Goal: Task Accomplishment & Management: Manage account settings

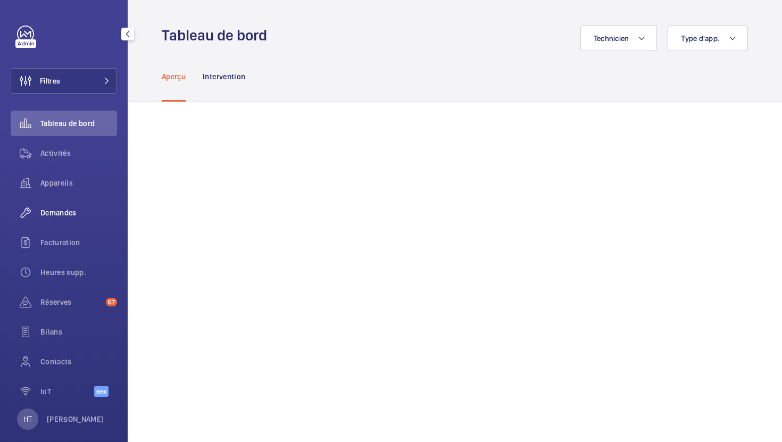
click at [78, 208] on span "Demandes" at bounding box center [78, 213] width 77 height 11
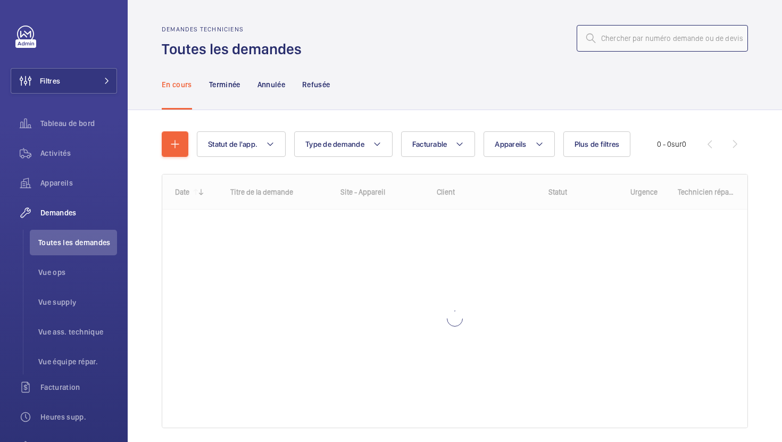
click at [630, 36] on input "text" at bounding box center [662, 38] width 171 height 27
paste input "R25-11878"
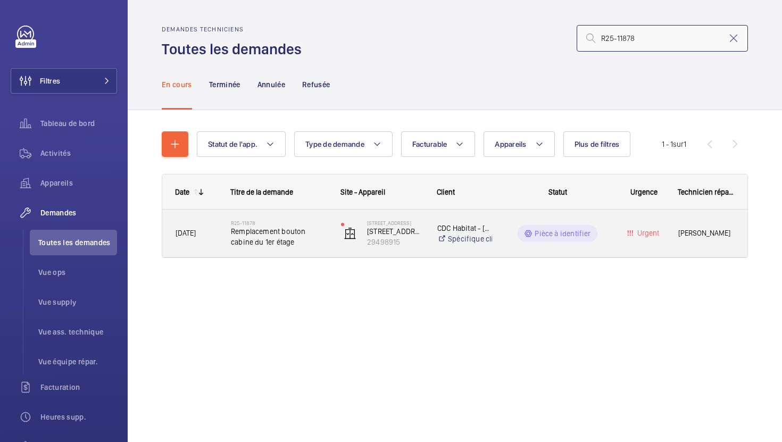
type input "R25-11878"
click at [328, 253] on div "24 -26, rue de la Py 24 rue de la py 29498915" at bounding box center [375, 234] width 95 height 44
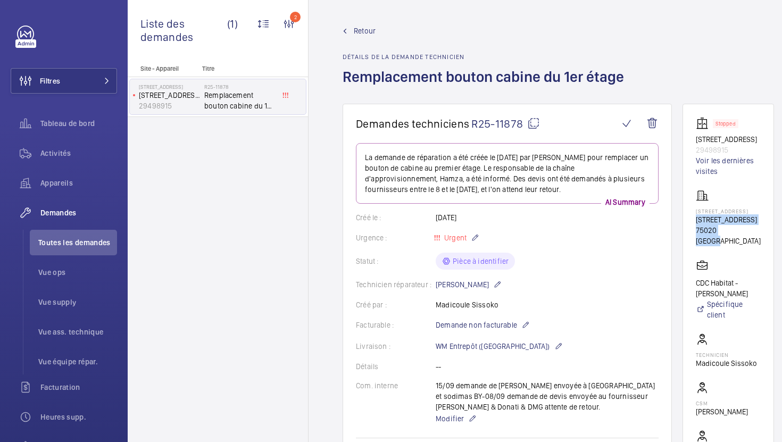
drag, startPoint x: 742, startPoint y: 233, endPoint x: 695, endPoint y: 222, distance: 49.1
click at [695, 222] on wm-front-card "Stopped 24 rue de la py 29498915 Voir les dernières visites 24 -26, rue de la P…" at bounding box center [729, 302] width 92 height 397
copy div "24 -26, rue de la Py 75020 PARIS"
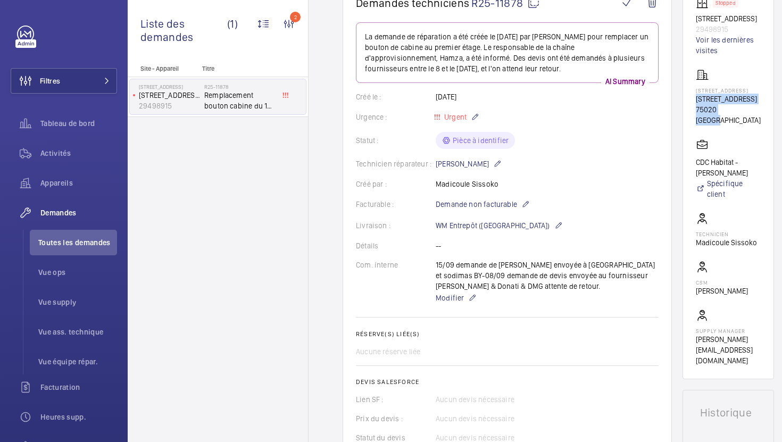
scroll to position [117, 0]
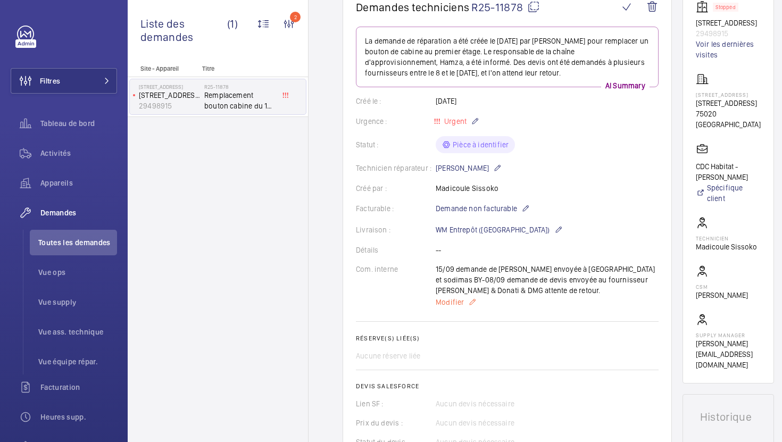
click at [466, 308] on p "Modifier" at bounding box center [547, 302] width 223 height 13
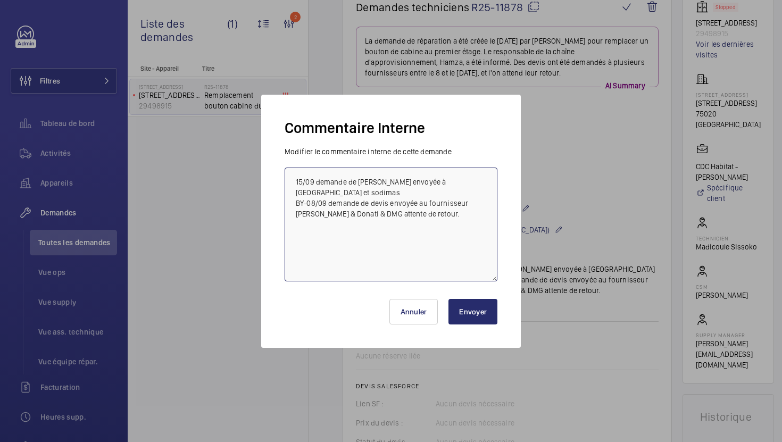
click at [295, 179] on textarea "15/09 demande de devis envoyée à sodica et sodimas BY-08/09 demande de devis en…" at bounding box center [391, 225] width 213 height 114
click at [316, 180] on textarea "16/09 demande de devis envoyée à prosecurité 15/09 demande de devis envoyée à s…" at bounding box center [391, 225] width 213 height 114
click at [453, 185] on textarea "16/09 demande de devis envoyée à prosecurité 15/09 demande de devis envoyée à s…" at bounding box center [391, 225] width 213 height 114
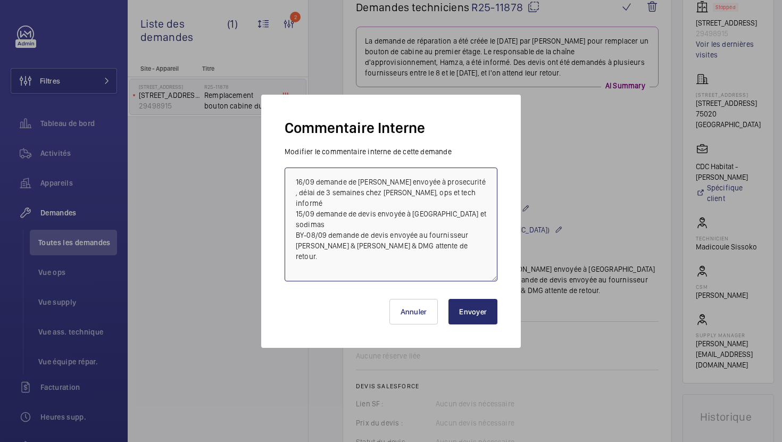
type textarea "16/09 demande de devis envoyée à prosecurité , délai de 3 semaines chez Donati,…"
click at [477, 304] on button "Envoyer" at bounding box center [473, 312] width 49 height 26
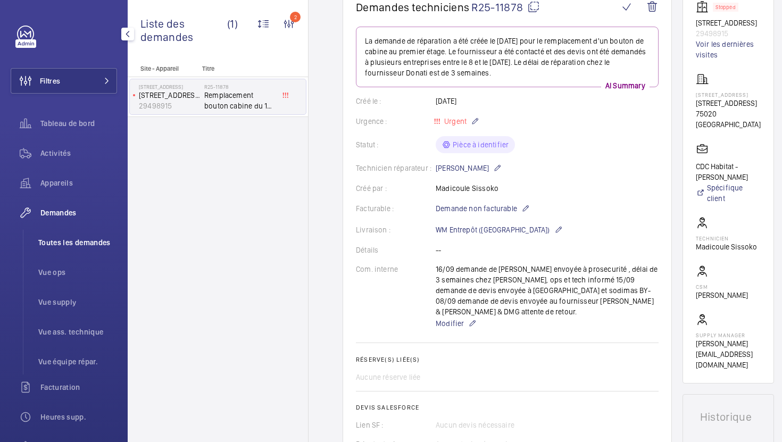
click at [74, 236] on li "Toutes les demandes" at bounding box center [73, 243] width 87 height 26
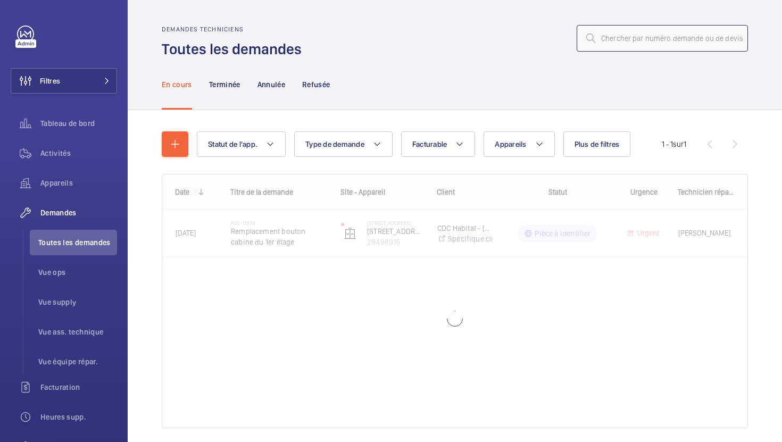
click at [613, 40] on input "text" at bounding box center [662, 38] width 171 height 27
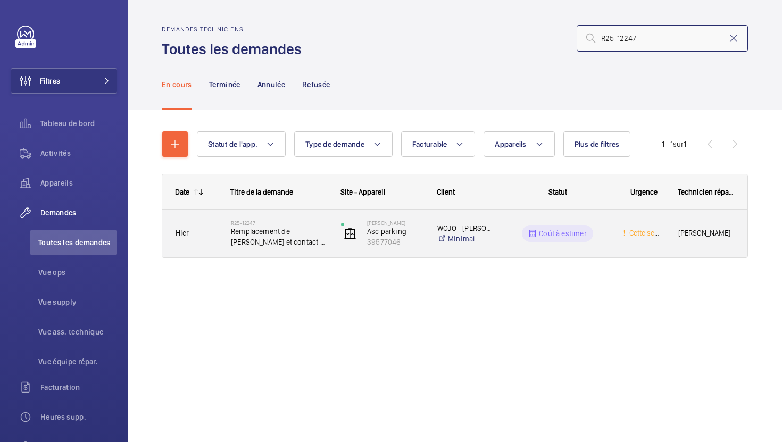
type input "R25-12247"
click at [345, 256] on div "WOJO TOLBIAC Asc parking 39577046" at bounding box center [376, 233] width 96 height 47
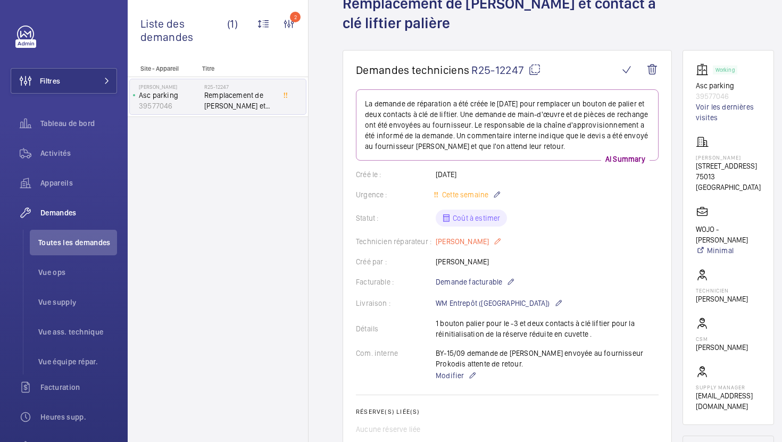
scroll to position [326, 0]
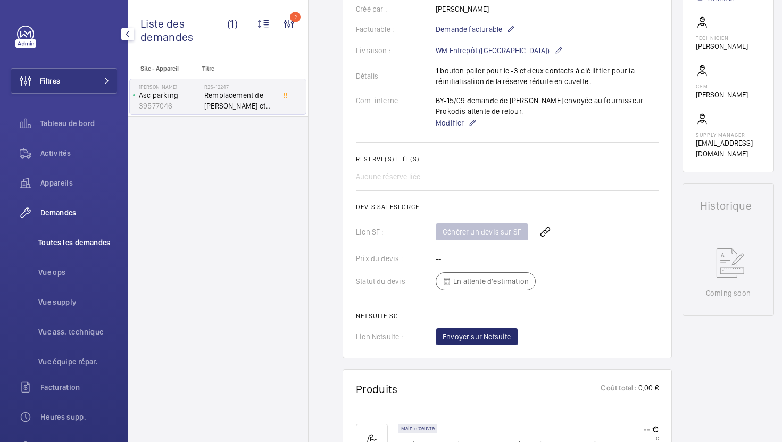
click at [87, 245] on span "Toutes les demandes" at bounding box center [77, 242] width 79 height 11
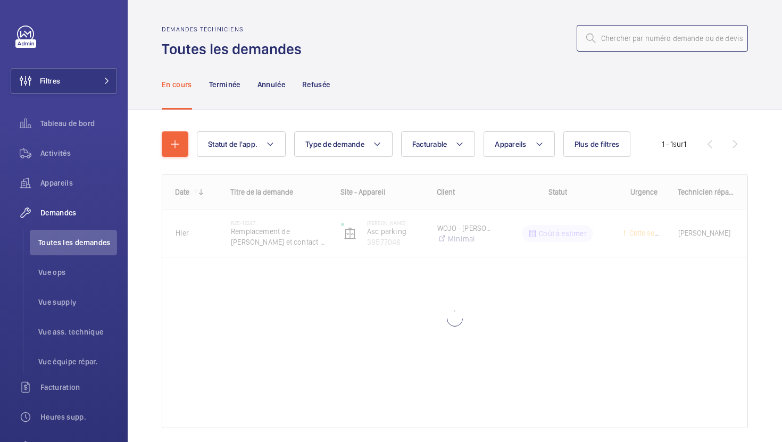
click at [647, 48] on input "text" at bounding box center [662, 38] width 171 height 27
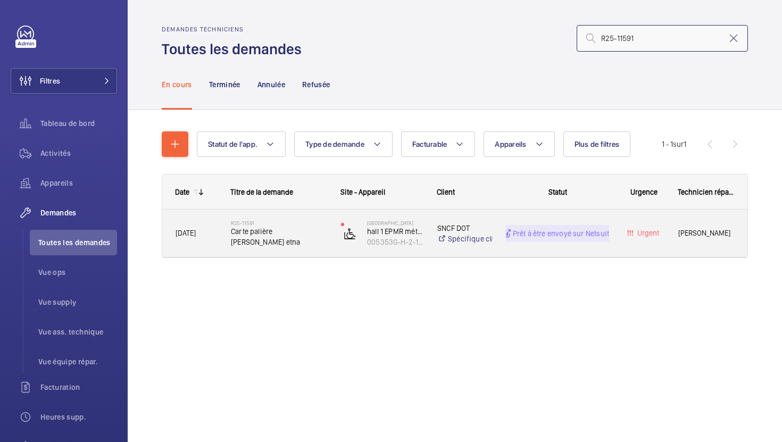
type input "R25-11591"
click at [310, 250] on div "R25-11591 Carte palière Zeus etna" at bounding box center [272, 234] width 109 height 48
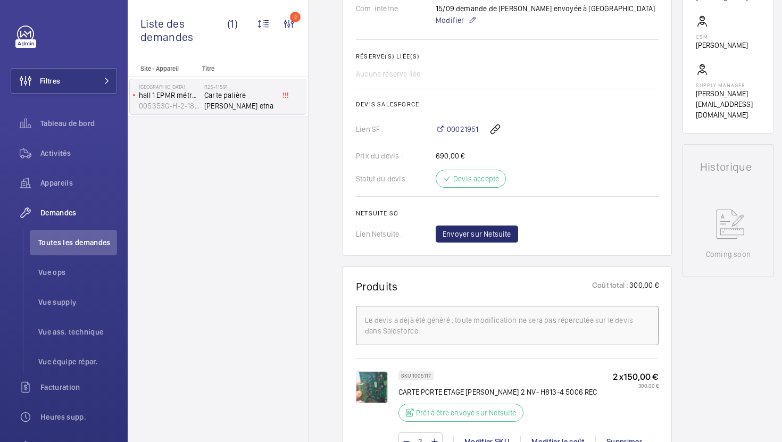
scroll to position [384, 0]
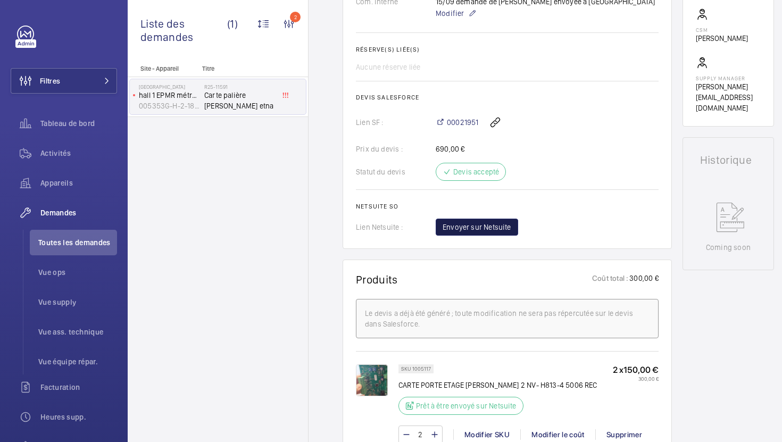
click at [500, 233] on span "Envoyer sur Netsuite" at bounding box center [477, 227] width 69 height 11
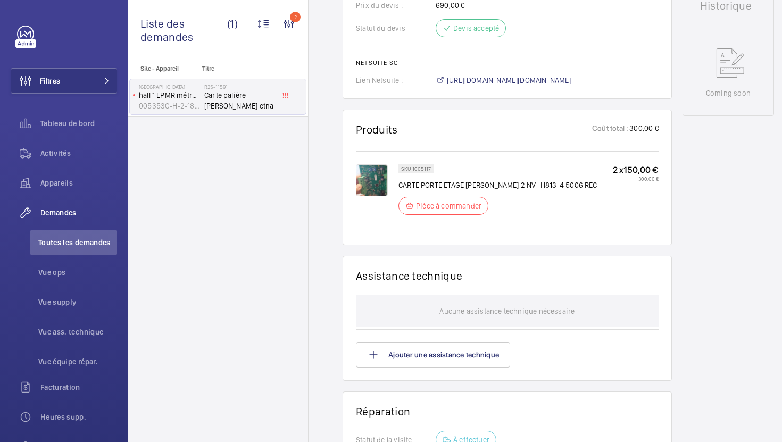
scroll to position [540, 0]
click at [533, 82] on span "https://6461500.app.netsuite.com/app/accounting/transactions/salesord.nl?id=300…" at bounding box center [509, 79] width 125 height 11
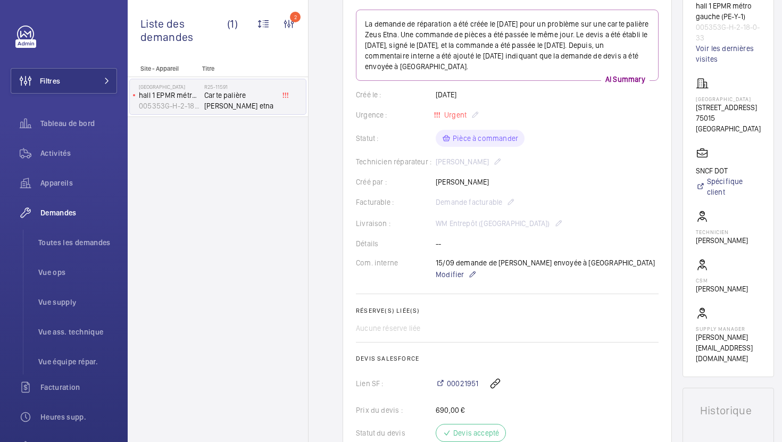
scroll to position [0, 0]
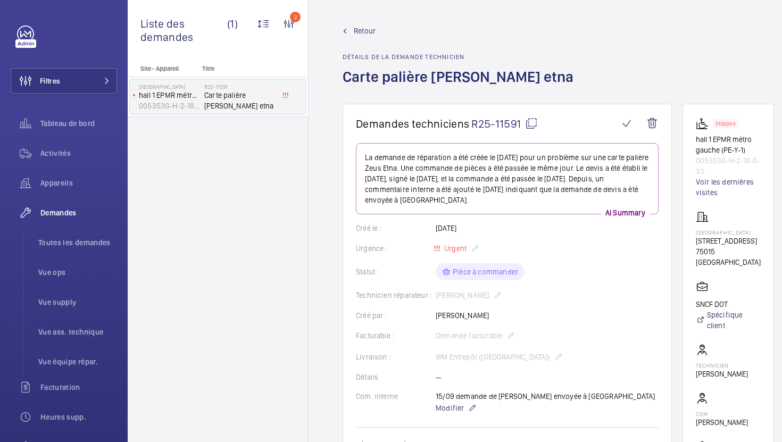
click at [535, 127] on mat-icon at bounding box center [531, 123] width 13 height 13
click at [64, 308] on li "Vue supply" at bounding box center [73, 303] width 87 height 26
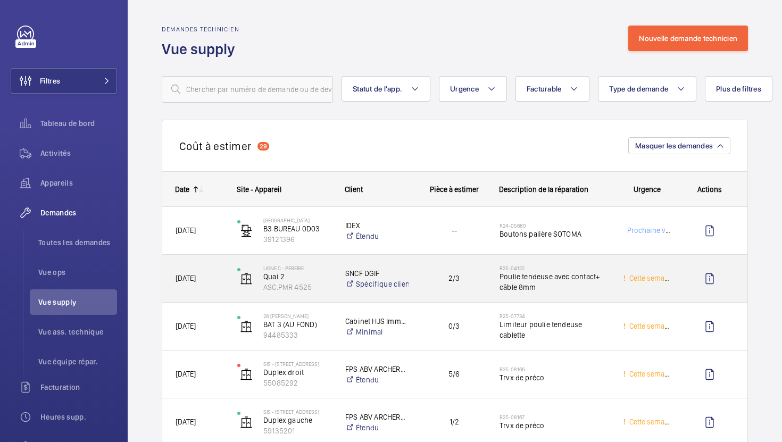
click at [166, 261] on div "19/03/2025" at bounding box center [193, 278] width 62 height 47
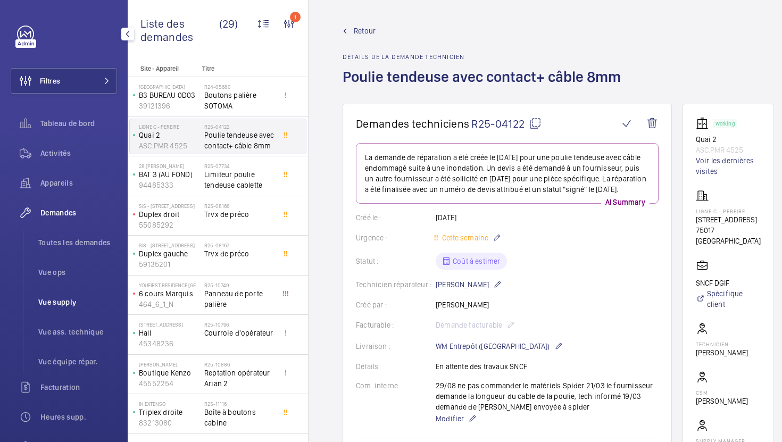
click at [57, 306] on span "Vue supply" at bounding box center [77, 302] width 79 height 11
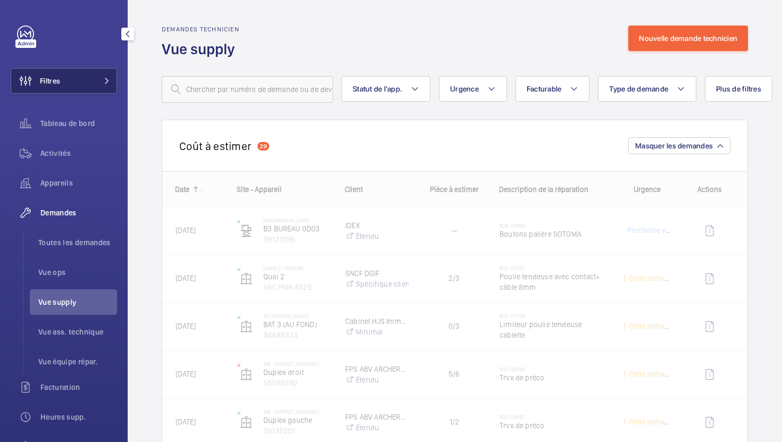
click at [88, 82] on button "Filtres" at bounding box center [64, 81] width 106 height 26
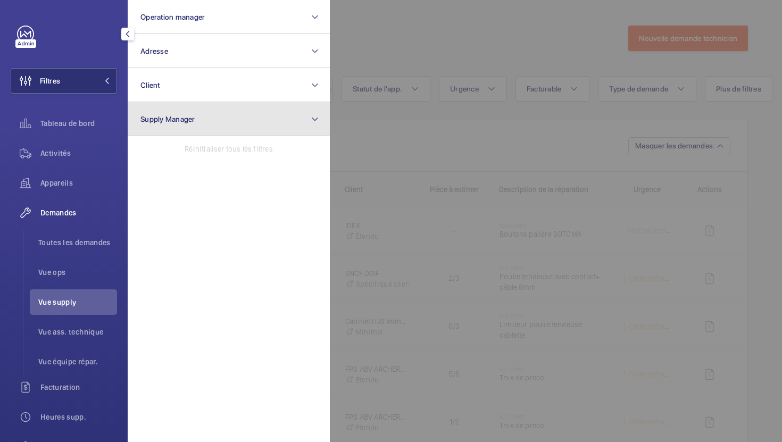
click at [176, 118] on span "Supply Manager" at bounding box center [168, 119] width 55 height 9
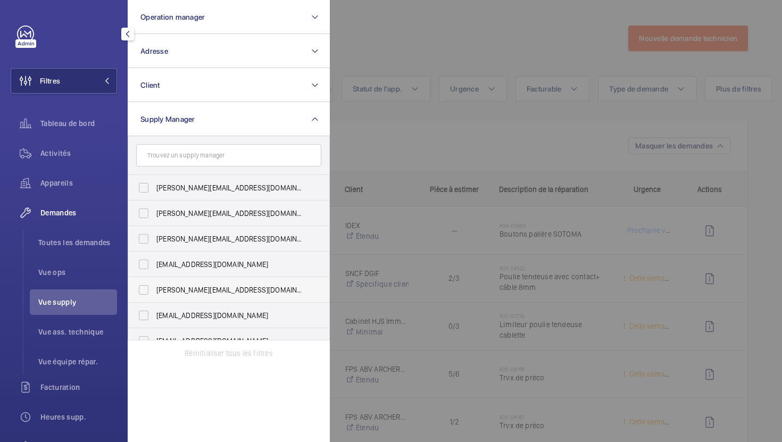
click at [187, 286] on span "[PERSON_NAME][EMAIL_ADDRESS][DOMAIN_NAME]" at bounding box center [229, 290] width 146 height 11
click at [154, 286] on input "[PERSON_NAME][EMAIL_ADDRESS][DOMAIN_NAME]" at bounding box center [143, 289] width 21 height 21
checkbox input "true"
click at [407, 40] on div at bounding box center [721, 221] width 782 height 442
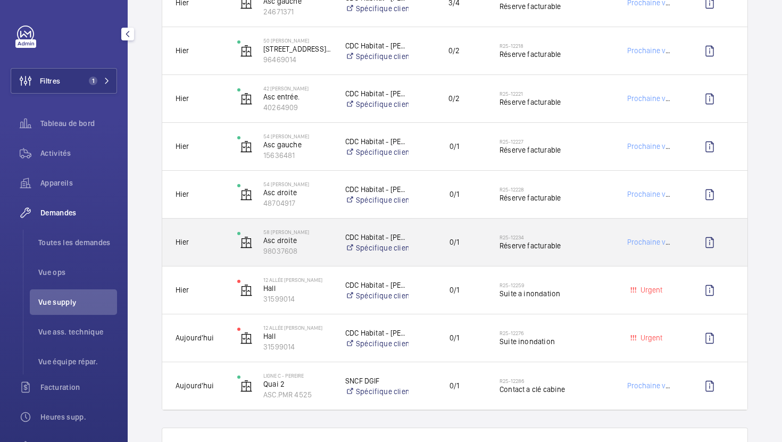
scroll to position [613, 0]
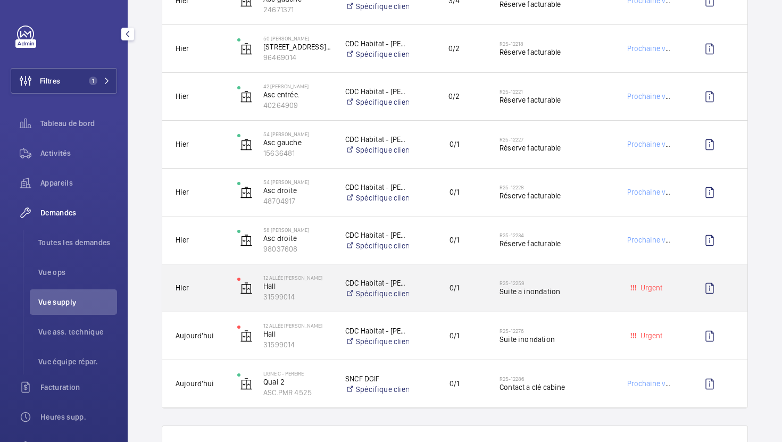
click at [618, 298] on div "Urgent" at bounding box center [640, 288] width 61 height 34
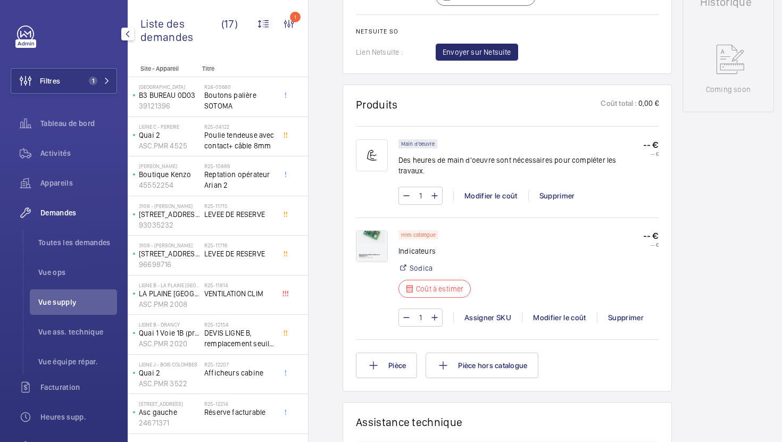
scroll to position [550, 0]
click at [362, 229] on img at bounding box center [372, 245] width 32 height 32
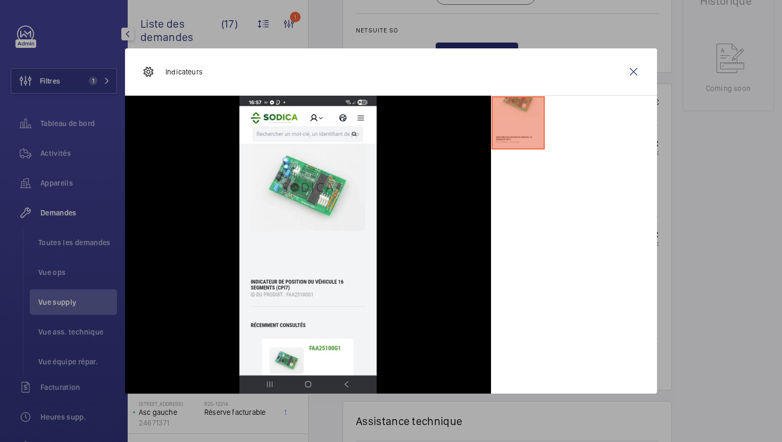
click at [703, 257] on div at bounding box center [391, 221] width 782 height 442
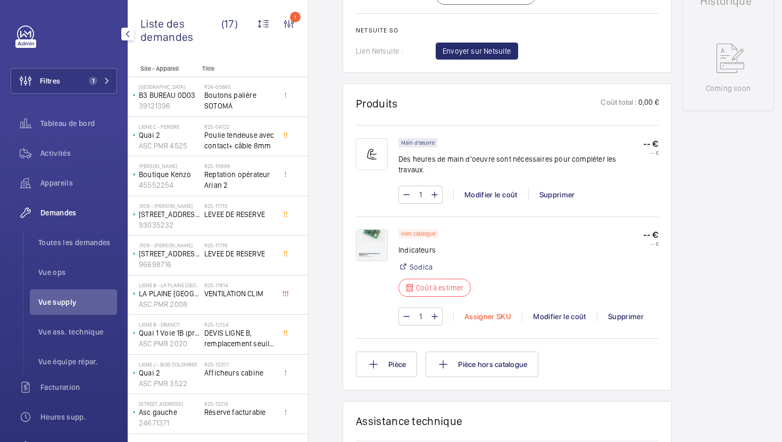
click at [467, 311] on div "Assigner SKU" at bounding box center [487, 316] width 69 height 11
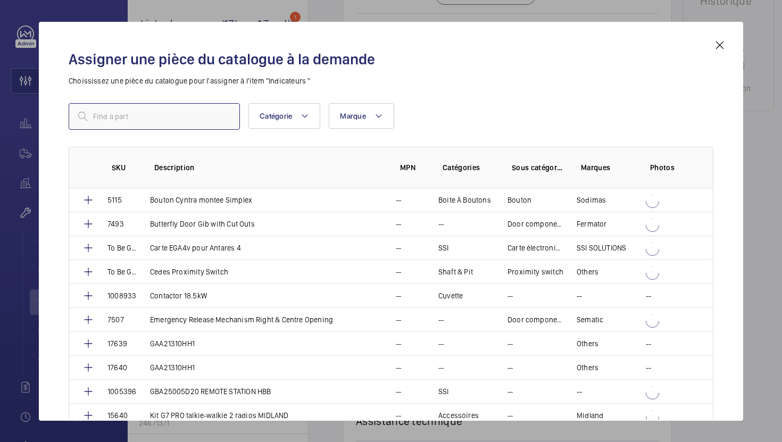
click at [196, 120] on input "text" at bounding box center [154, 116] width 171 height 27
paste input "5092"
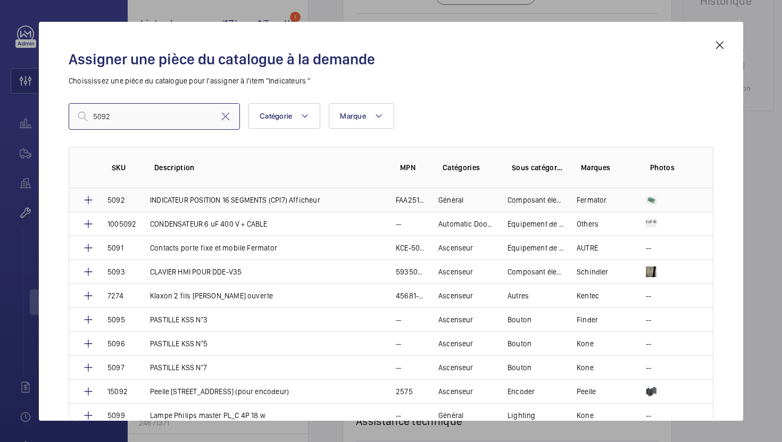
type input "5092"
click at [187, 204] on p "INDICATEUR POSITION 16 SEGMENTS (CPI7) Afficheur" at bounding box center [235, 200] width 170 height 11
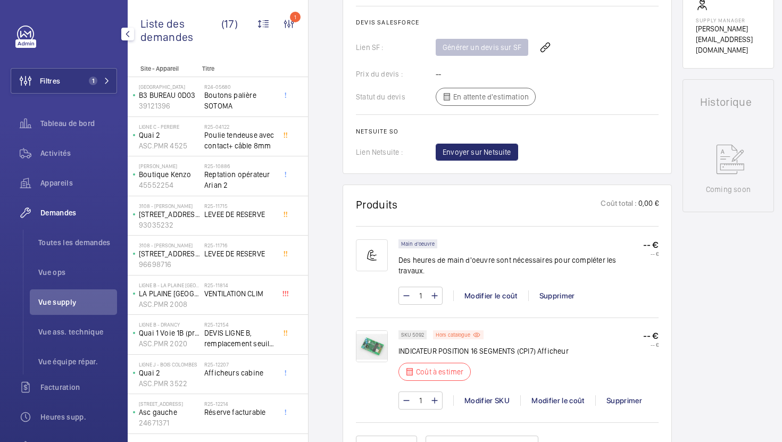
scroll to position [483, 0]
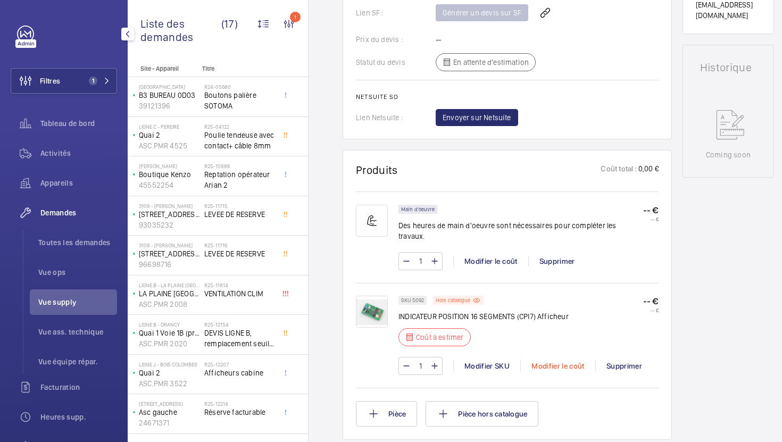
click at [551, 361] on div "Modifier le coût" at bounding box center [558, 366] width 75 height 11
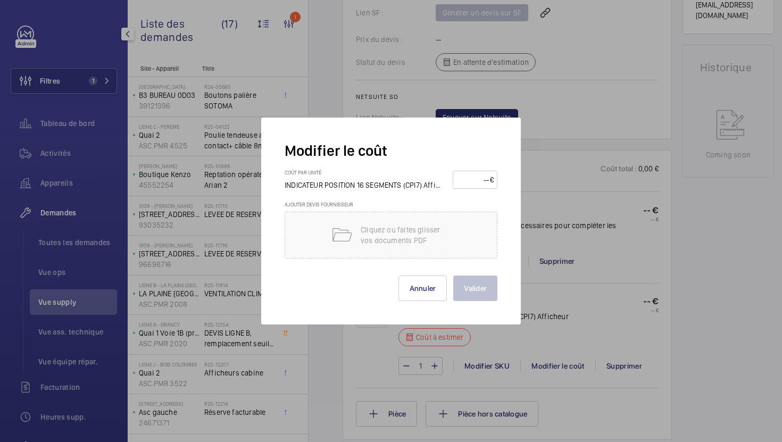
click at [481, 176] on input "number" at bounding box center [474, 179] width 34 height 17
type input "415"
click at [475, 284] on button "Valider" at bounding box center [475, 289] width 44 height 26
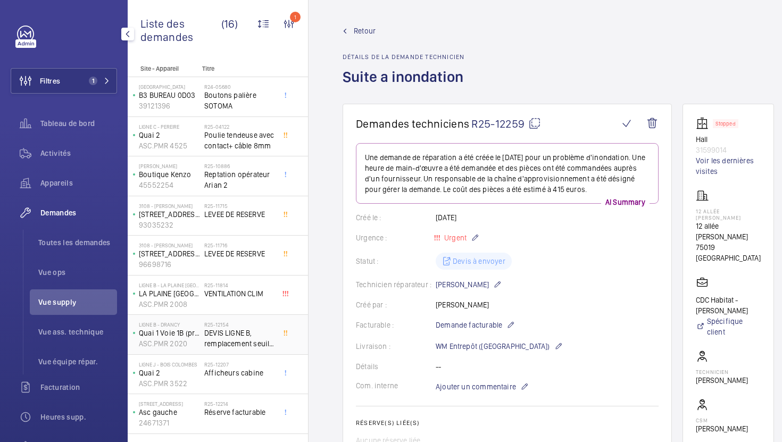
scroll to position [269, 0]
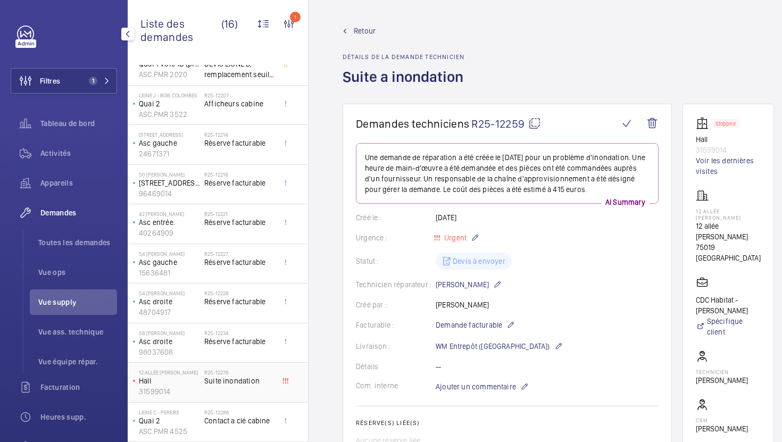
click at [261, 392] on div "R25-12276 Suite inondation" at bounding box center [239, 384] width 70 height 31
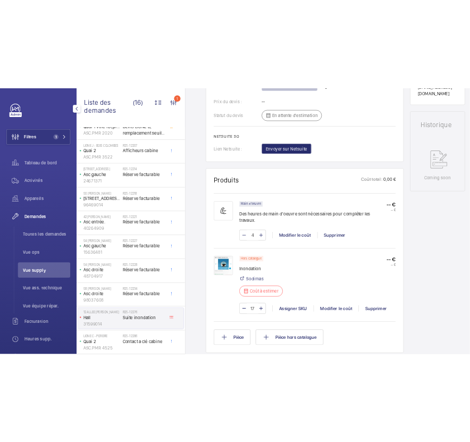
scroll to position [528, 0]
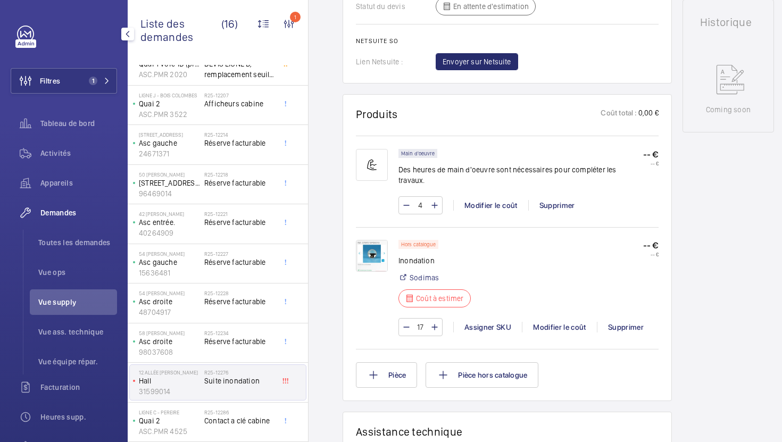
click at [366, 245] on img at bounding box center [372, 256] width 32 height 32
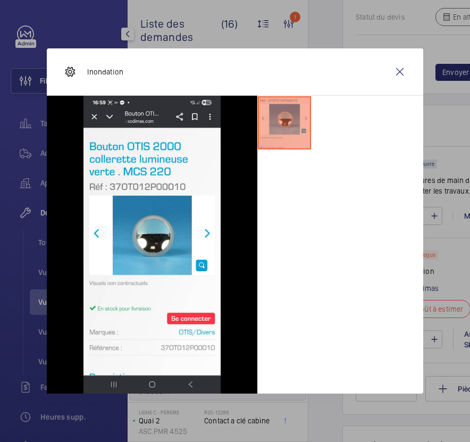
scroll to position [539, 0]
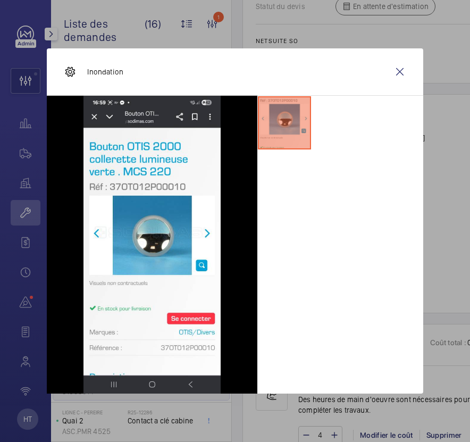
click at [437, 143] on div at bounding box center [235, 221] width 470 height 442
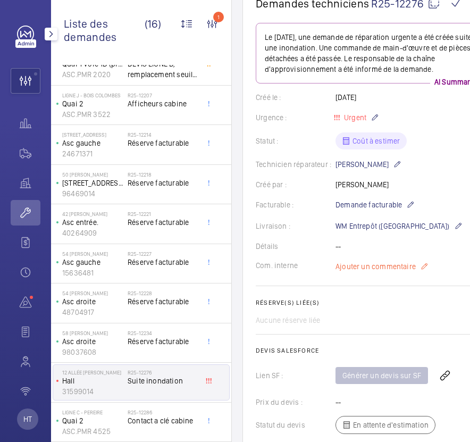
scroll to position [120, 0]
click at [376, 268] on span "Ajouter un commentaire" at bounding box center [376, 267] width 80 height 11
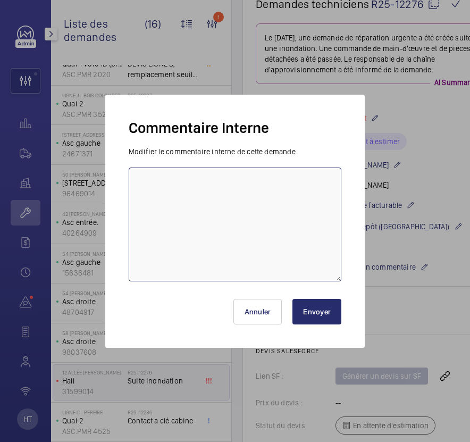
click at [277, 205] on textarea at bounding box center [235, 225] width 213 height 114
paste textarea "https://my.sodimas.com/fr/bouton-otis-2000-collerette-lumineuse-verte-mcs-220"
type textarea "https://my.sodimas.com/fr/bouton-otis-2000-collerette-lumineuse-verte-mcs-220"
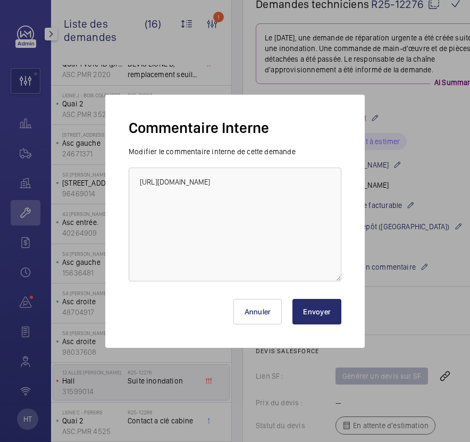
click at [308, 315] on button "Envoyer" at bounding box center [317, 312] width 49 height 26
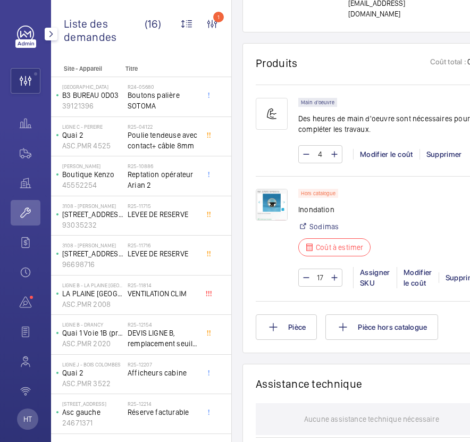
scroll to position [867, 0]
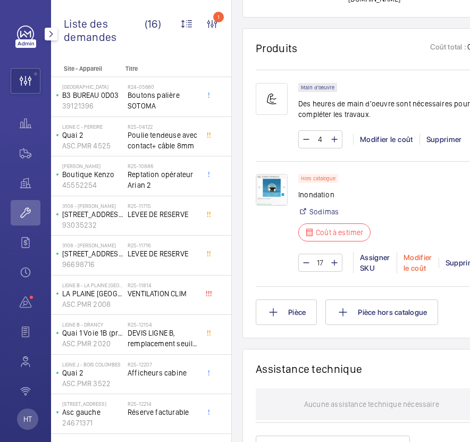
click at [418, 265] on div "Modifier le coût" at bounding box center [418, 262] width 42 height 21
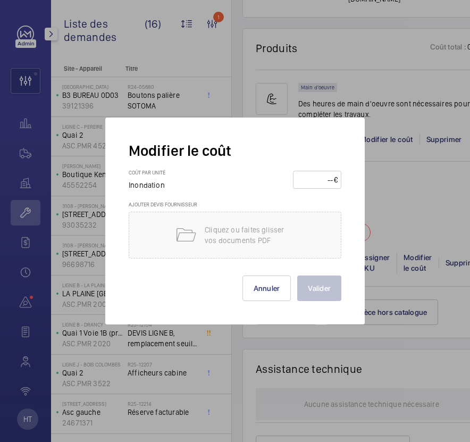
click at [313, 181] on input "number" at bounding box center [315, 179] width 37 height 17
type input "38"
click at [329, 283] on button "Valider" at bounding box center [320, 289] width 44 height 26
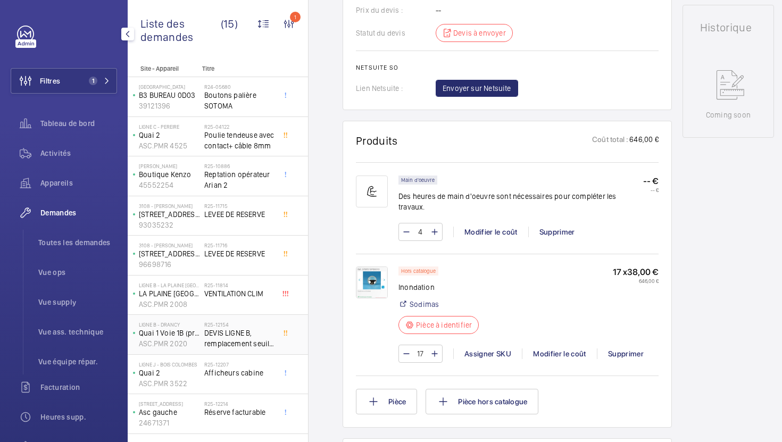
scroll to position [230, 0]
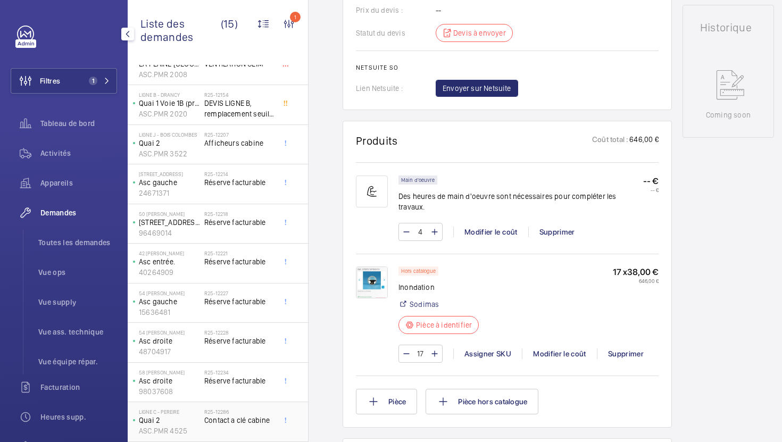
click at [238, 437] on div "R25-12286 Contact a clé cabine" at bounding box center [239, 424] width 70 height 31
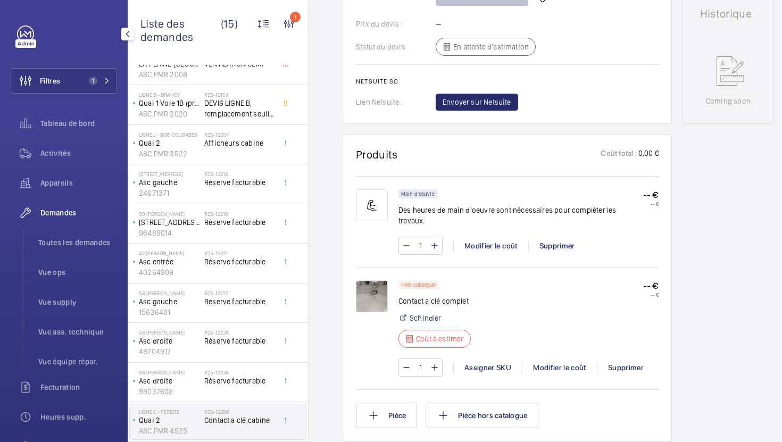
scroll to position [520, 0]
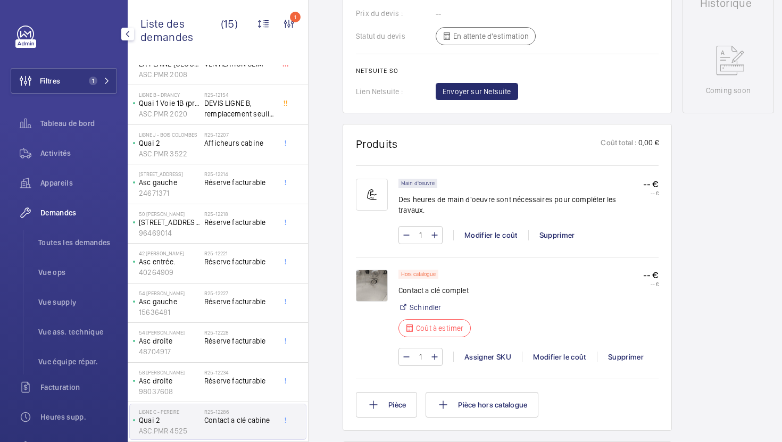
click at [379, 289] on img at bounding box center [372, 286] width 32 height 32
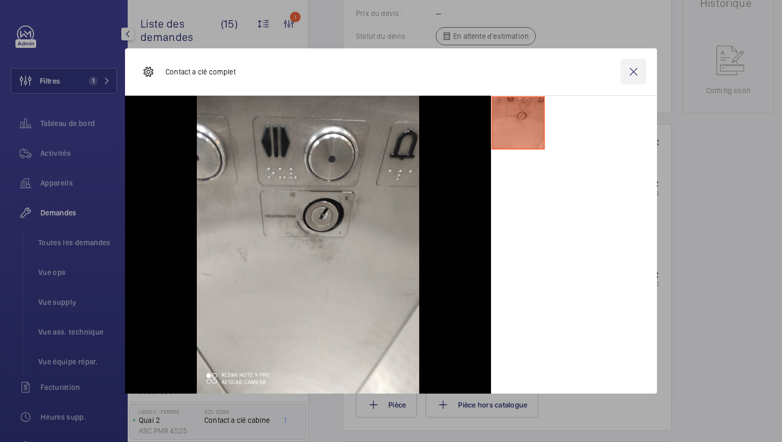
click at [632, 76] on wm-front-icon-button at bounding box center [634, 72] width 26 height 26
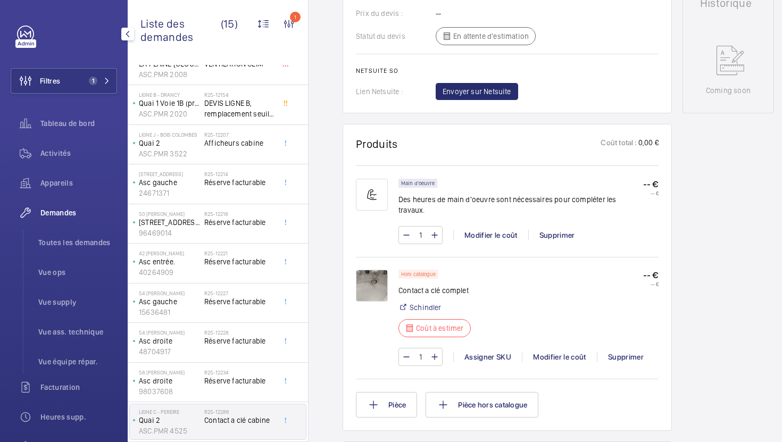
scroll to position [358, 0]
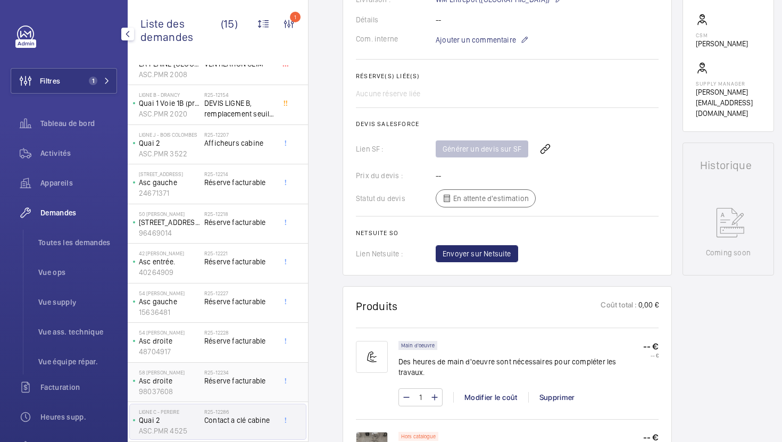
click at [248, 392] on div "R25-12234 Réserve facturable" at bounding box center [239, 384] width 70 height 31
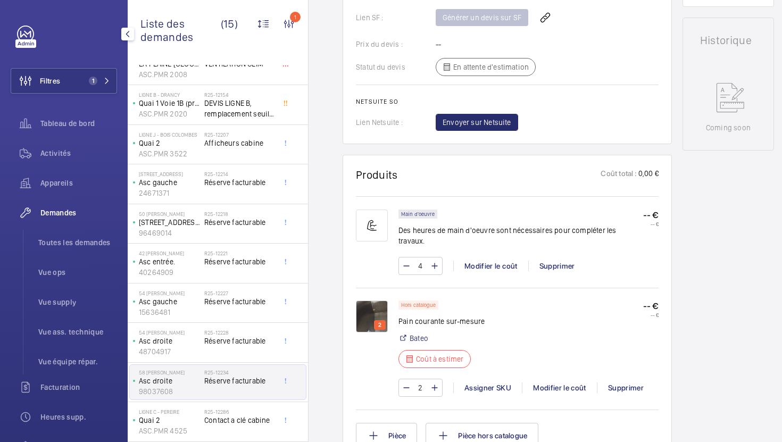
scroll to position [494, 0]
click at [373, 306] on img at bounding box center [372, 316] width 32 height 32
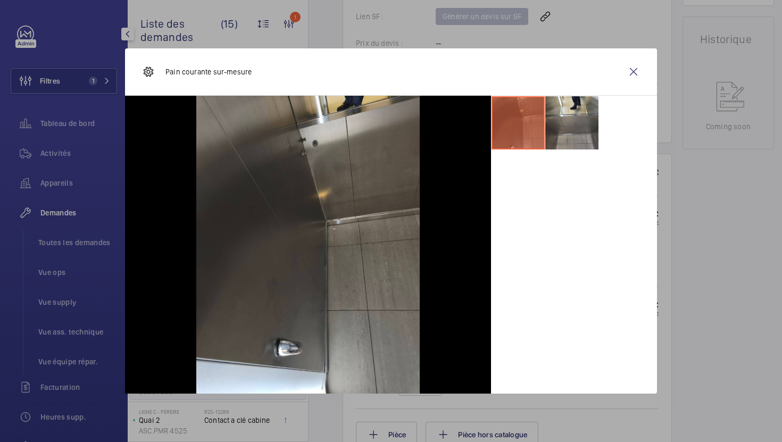
click at [683, 274] on div at bounding box center [391, 221] width 782 height 442
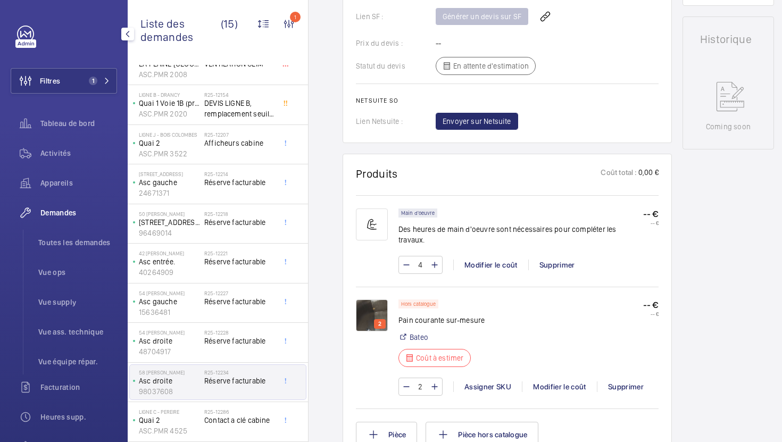
scroll to position [0, 0]
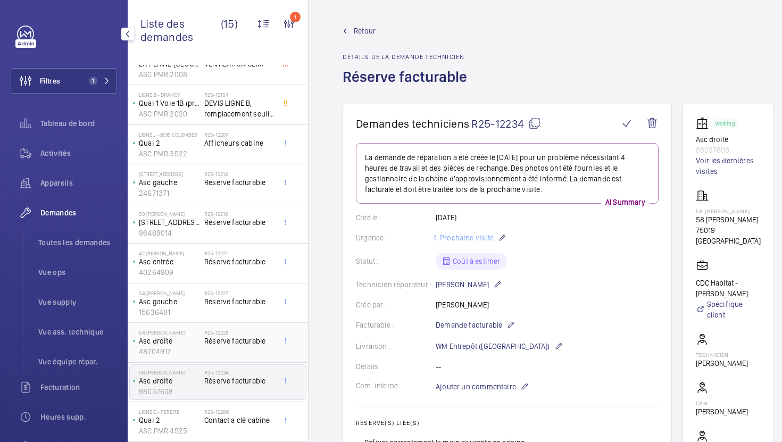
click at [256, 353] on div "R25-12228 Réserve facturable" at bounding box center [239, 344] width 70 height 31
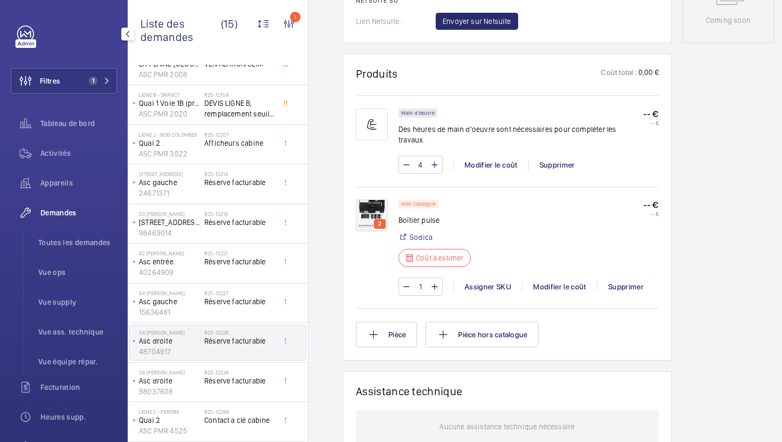
scroll to position [602, 0]
click at [371, 203] on img at bounding box center [372, 215] width 32 height 32
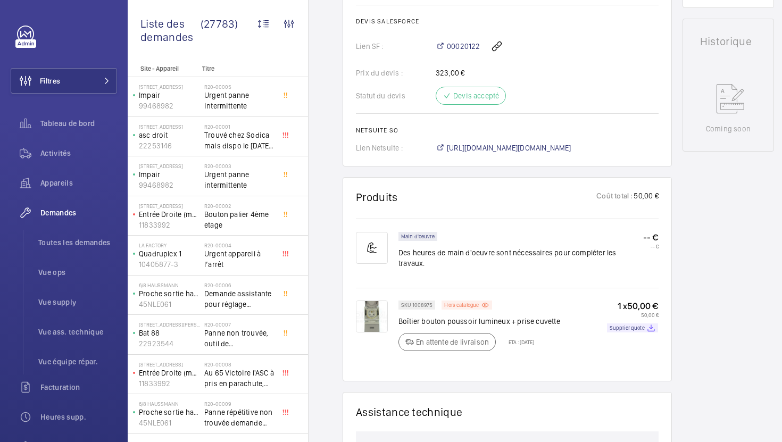
scroll to position [497, 0]
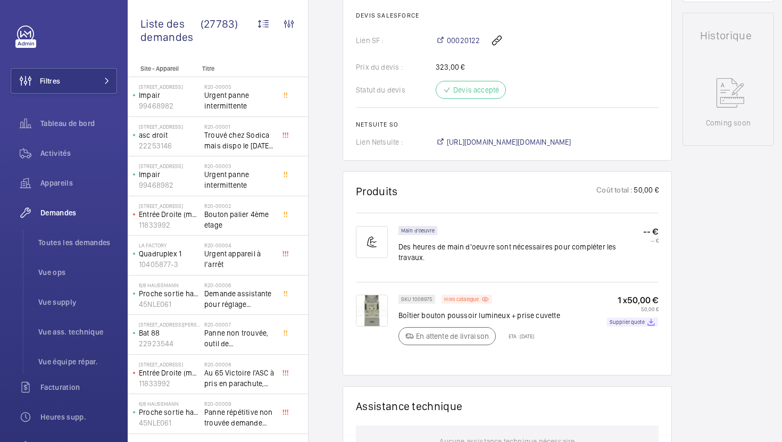
click at [376, 306] on img at bounding box center [372, 311] width 32 height 32
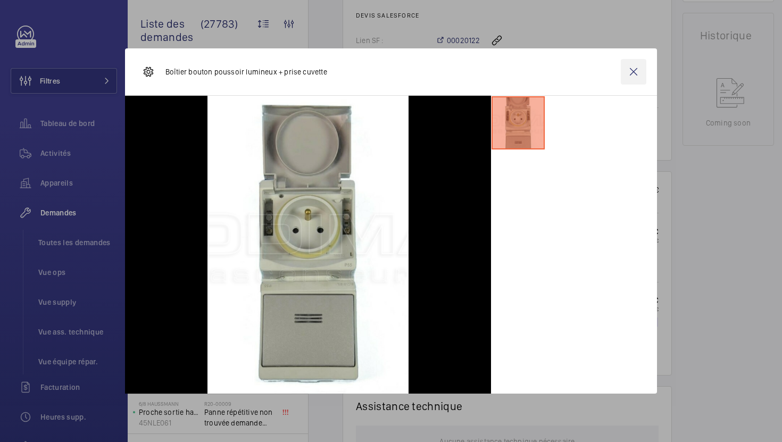
click at [633, 71] on wm-front-icon-button at bounding box center [634, 72] width 26 height 26
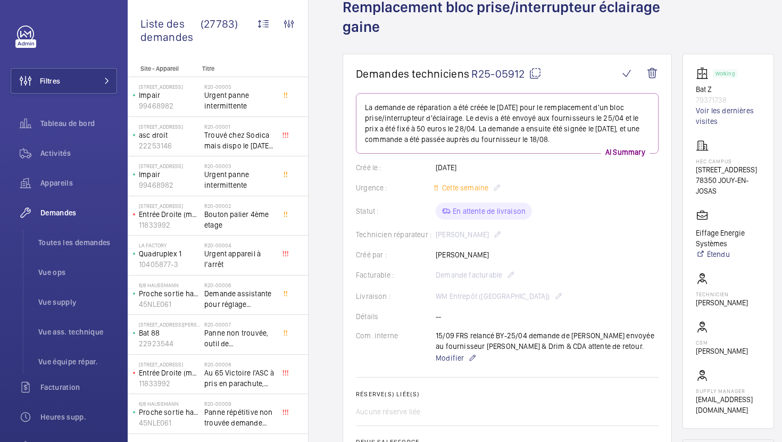
scroll to position [24, 0]
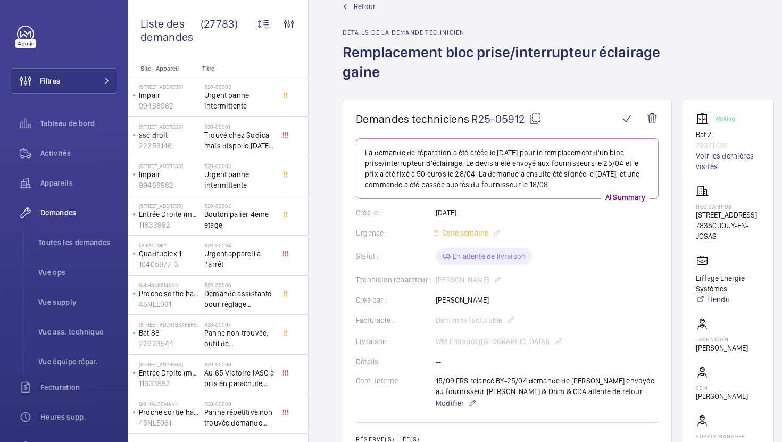
click at [535, 120] on mat-icon at bounding box center [535, 118] width 13 height 13
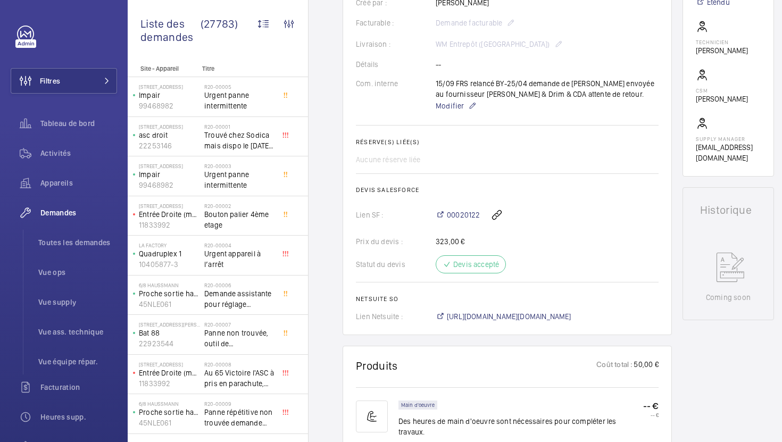
scroll to position [202, 0]
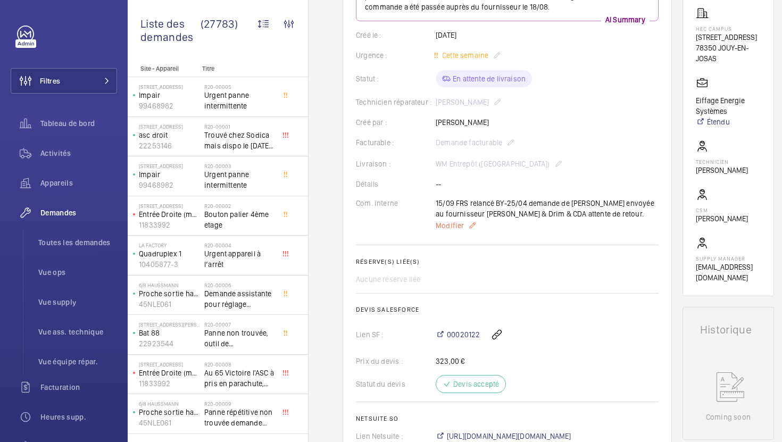
click at [448, 225] on span "Modifier" at bounding box center [450, 225] width 28 height 11
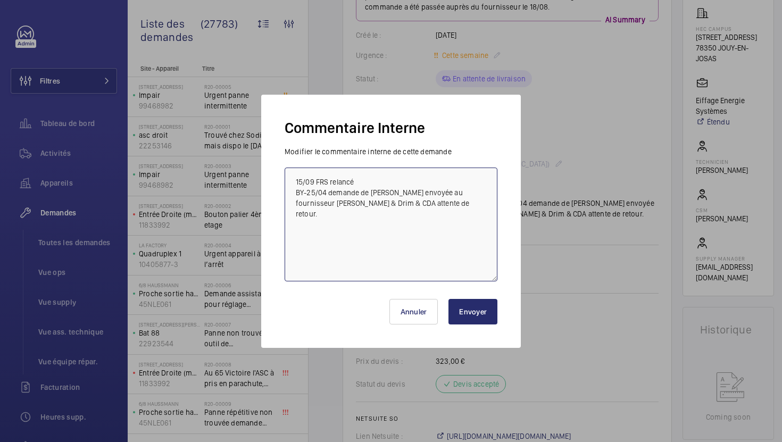
click at [295, 178] on textarea "15/09 FRS relancé BY-25/04 demande de [PERSON_NAME] envoyée au fournisseur [PER…" at bounding box center [391, 225] width 213 height 114
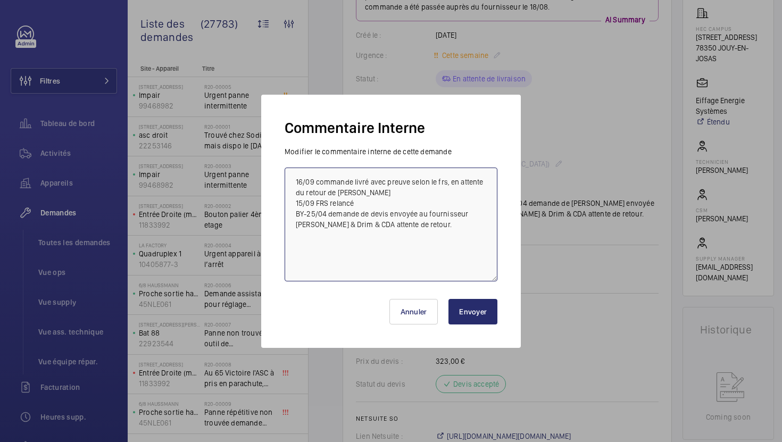
type textarea "16/09 commande livré avec preuve selon le frs, en attente du retour de [PERSON_…"
click at [483, 308] on button "Envoyer" at bounding box center [473, 312] width 49 height 26
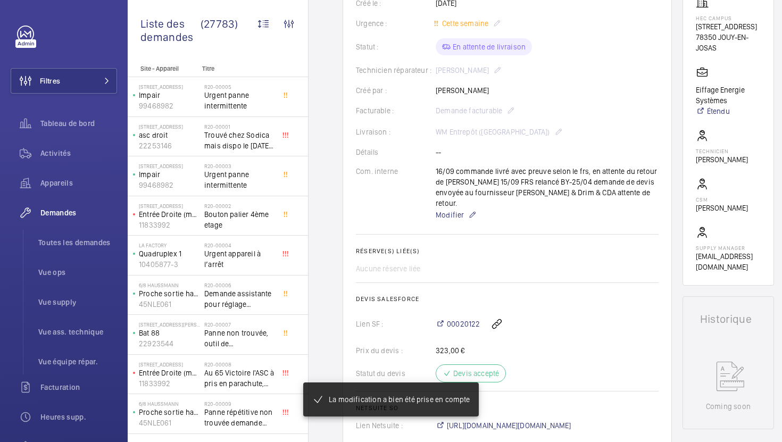
scroll to position [224, 0]
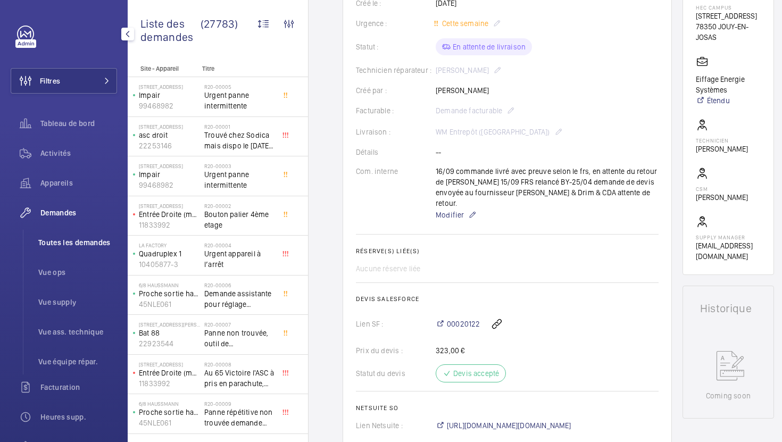
click at [57, 244] on span "Toutes les demandes" at bounding box center [77, 242] width 79 height 11
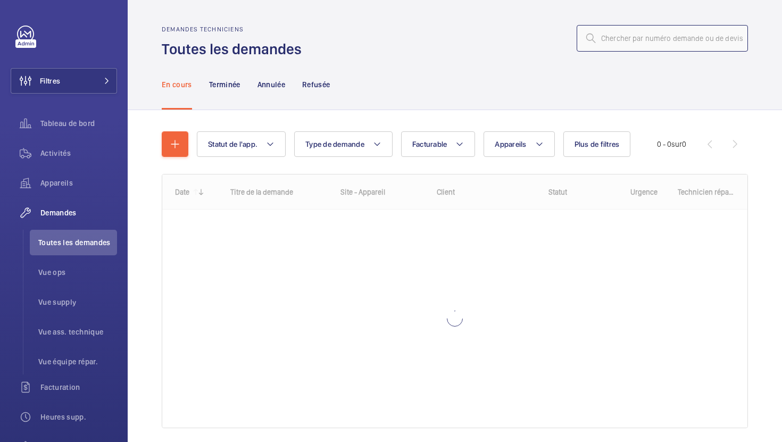
click at [641, 44] on input "text" at bounding box center [662, 38] width 171 height 27
paste input "R25-11473"
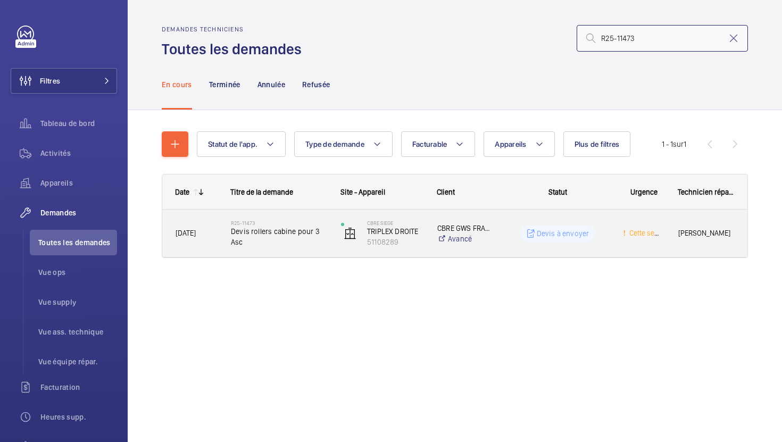
type input "R25-11473"
click at [311, 251] on div "R25-11473 Devis rollers cabine pour 3 Asc" at bounding box center [272, 234] width 109 height 48
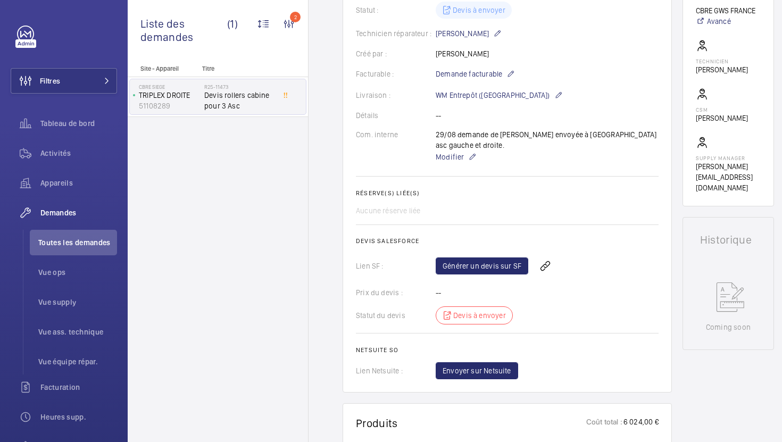
scroll to position [599, 0]
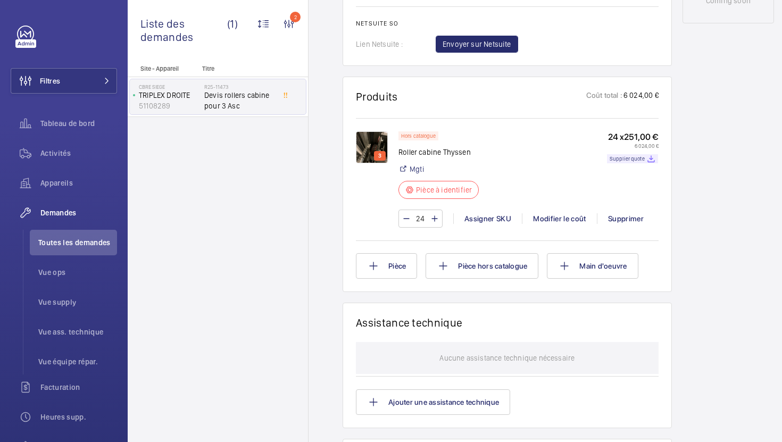
click at [365, 134] on img at bounding box center [372, 147] width 32 height 32
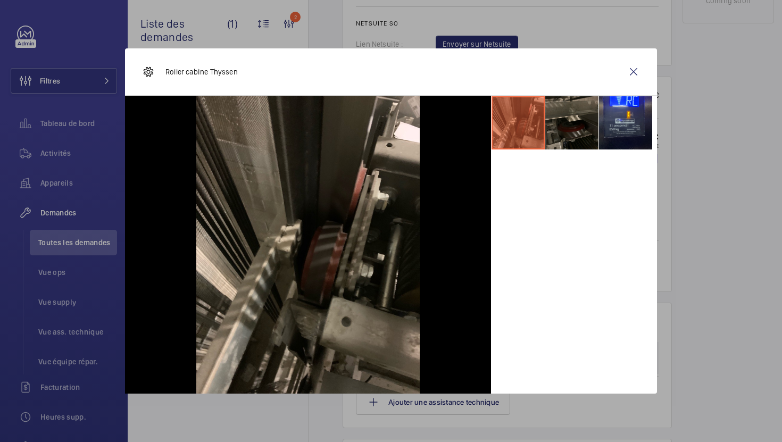
click at [584, 137] on li at bounding box center [572, 122] width 53 height 53
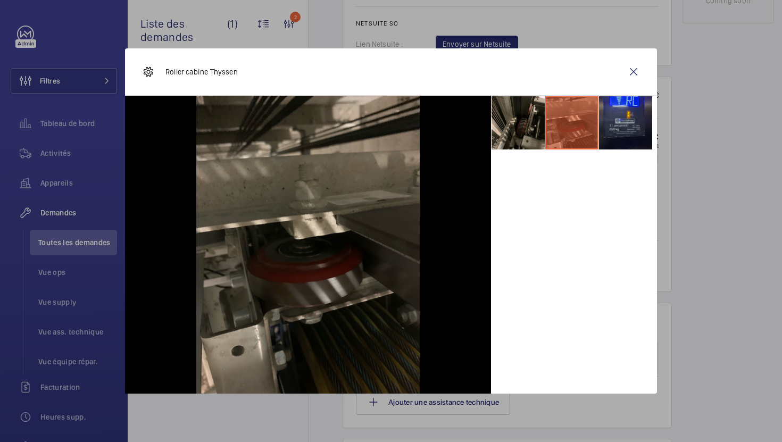
click at [628, 136] on li at bounding box center [625, 122] width 53 height 53
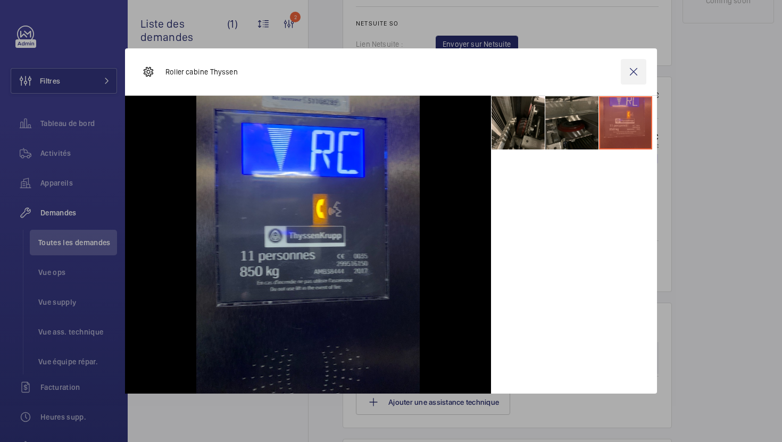
click at [638, 76] on wm-front-icon-button at bounding box center [634, 72] width 26 height 26
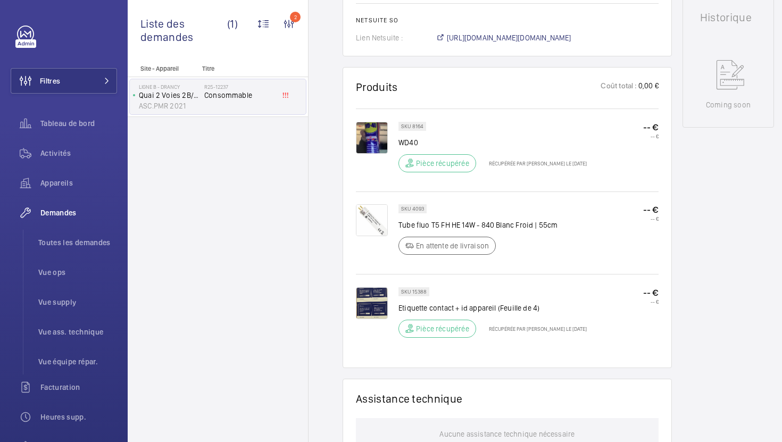
scroll to position [528, 0]
click at [528, 42] on span "[URL][DOMAIN_NAME][DOMAIN_NAME]" at bounding box center [509, 36] width 125 height 11
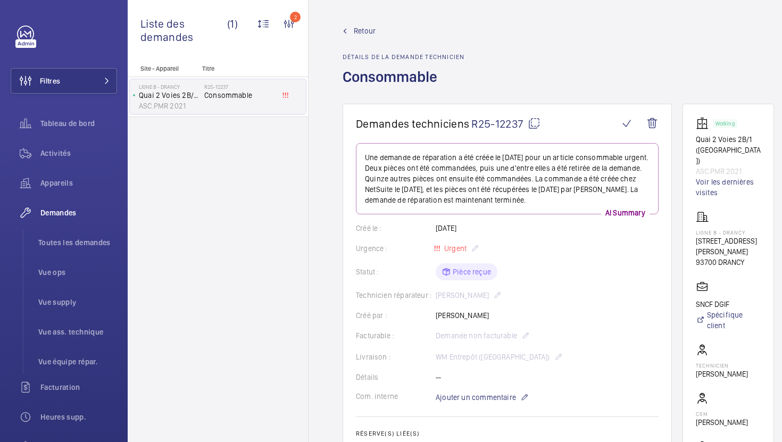
click at [539, 121] on mat-icon at bounding box center [534, 123] width 13 height 13
